Goal: Task Accomplishment & Management: Manage account settings

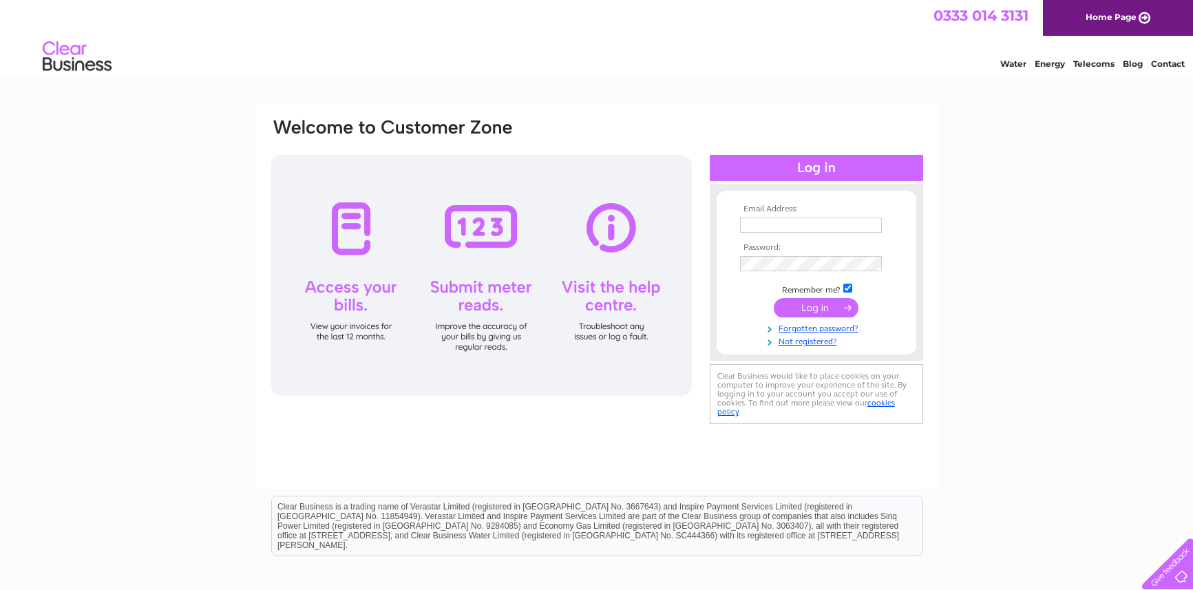
type input "[EMAIL_ADDRESS][DOMAIN_NAME]"
click at [818, 303] on input "submit" at bounding box center [816, 307] width 85 height 19
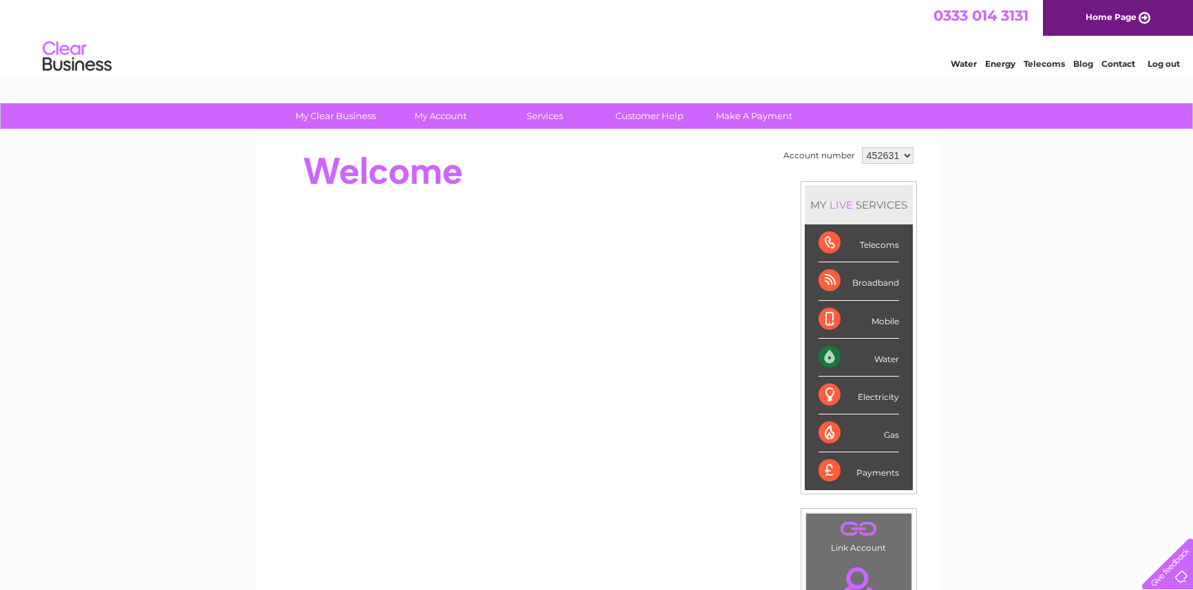
click at [834, 356] on div "Water" at bounding box center [859, 358] width 81 height 38
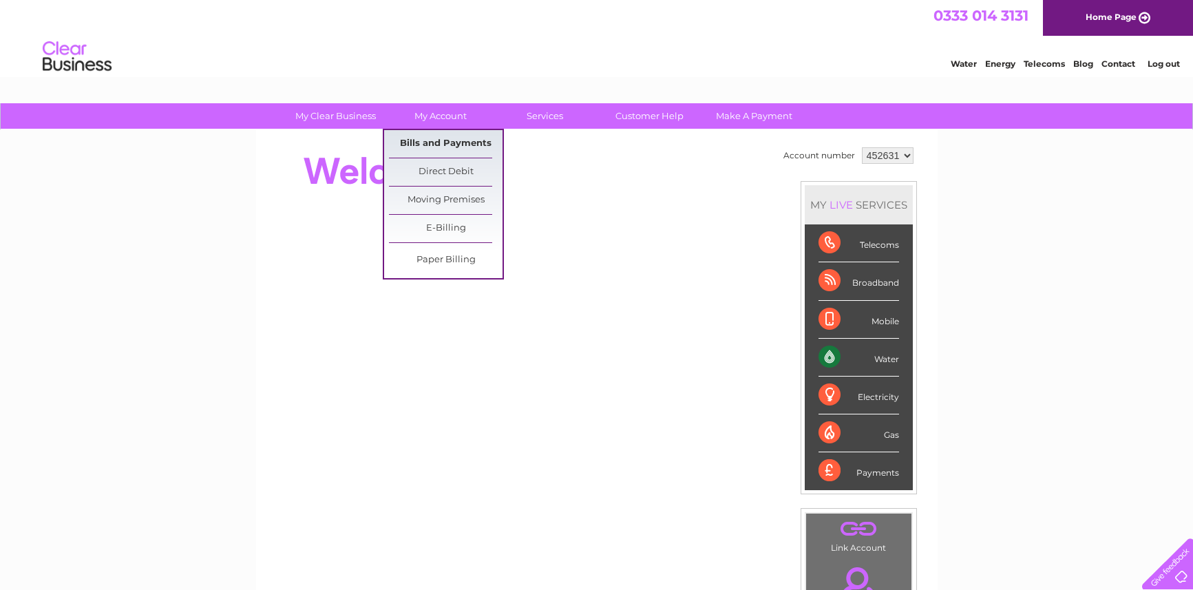
click at [449, 142] on link "Bills and Payments" at bounding box center [446, 144] width 114 height 28
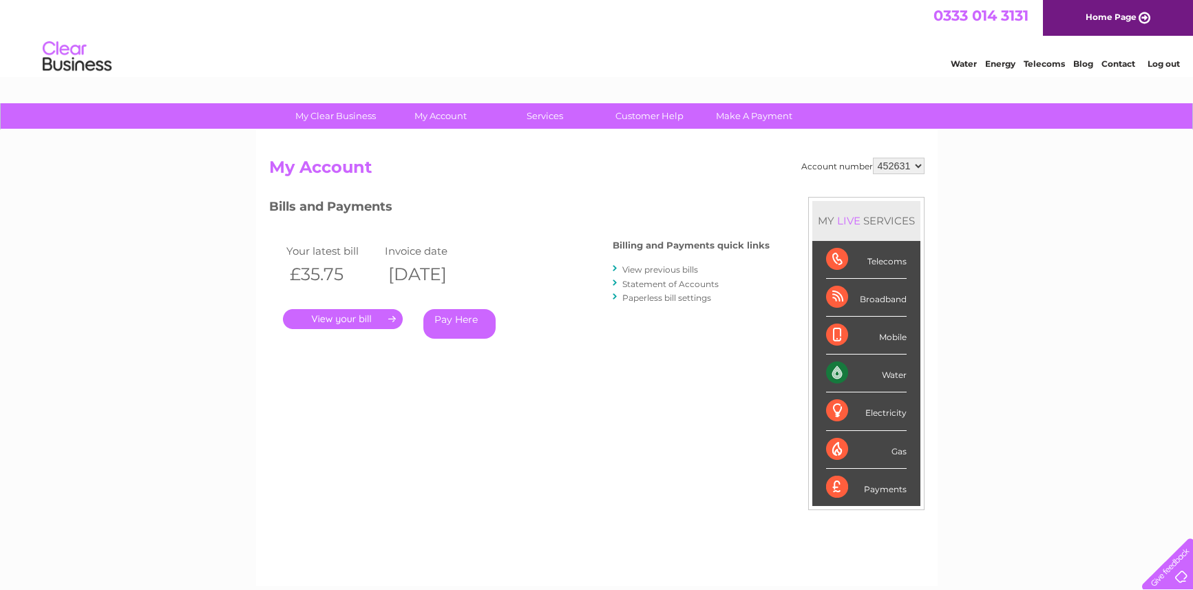
click at [337, 316] on link "." at bounding box center [343, 319] width 120 height 20
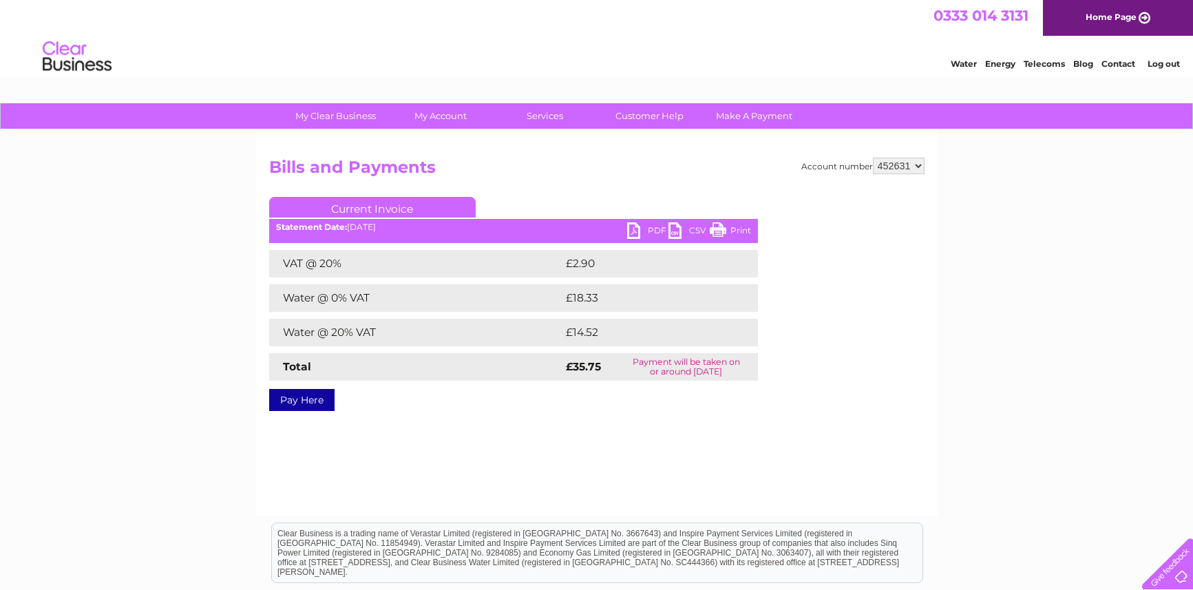
click at [726, 231] on link "Print" at bounding box center [730, 232] width 41 height 20
